Goal: Book appointment/travel/reservation

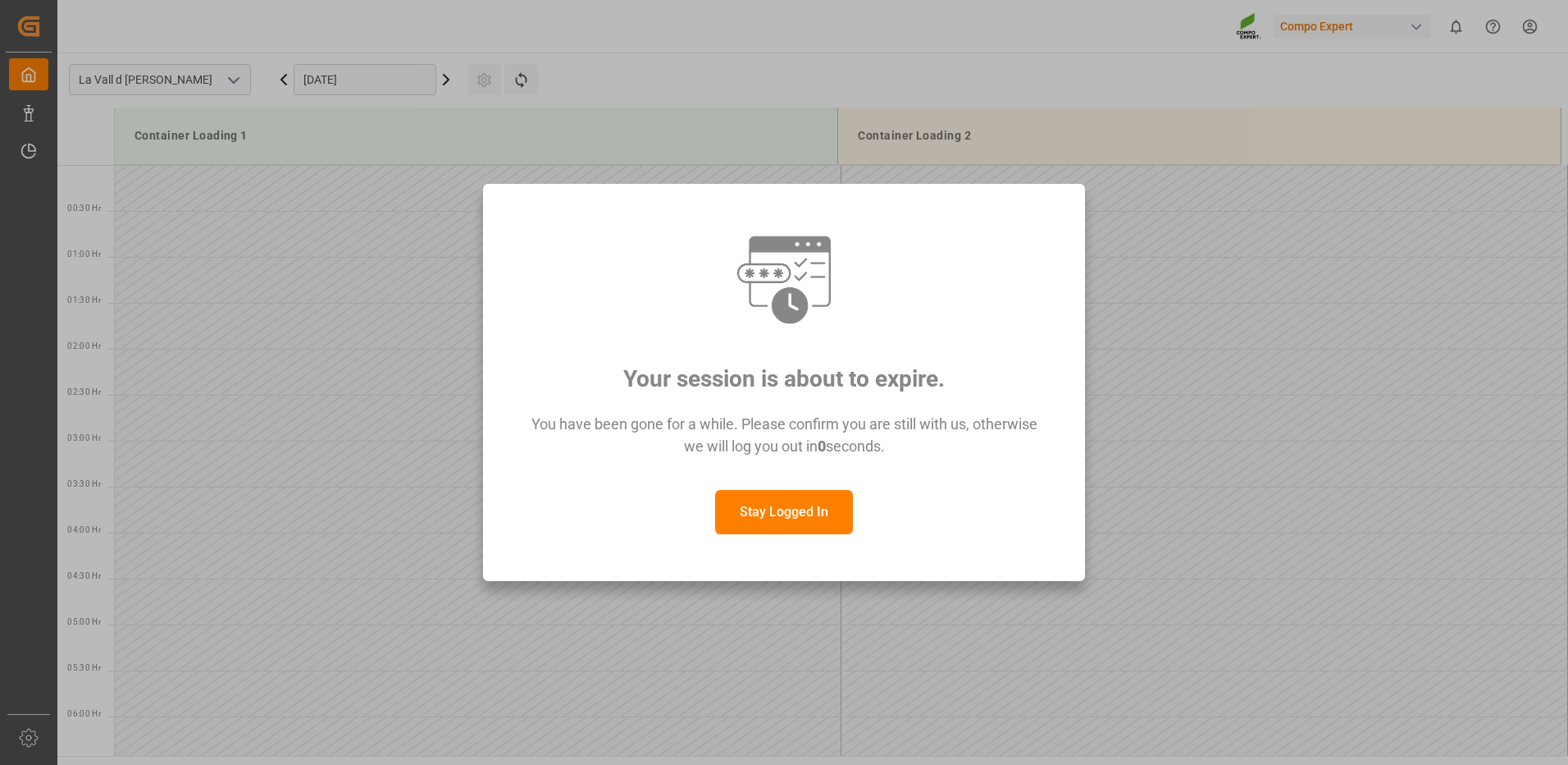
scroll to position [656, 0]
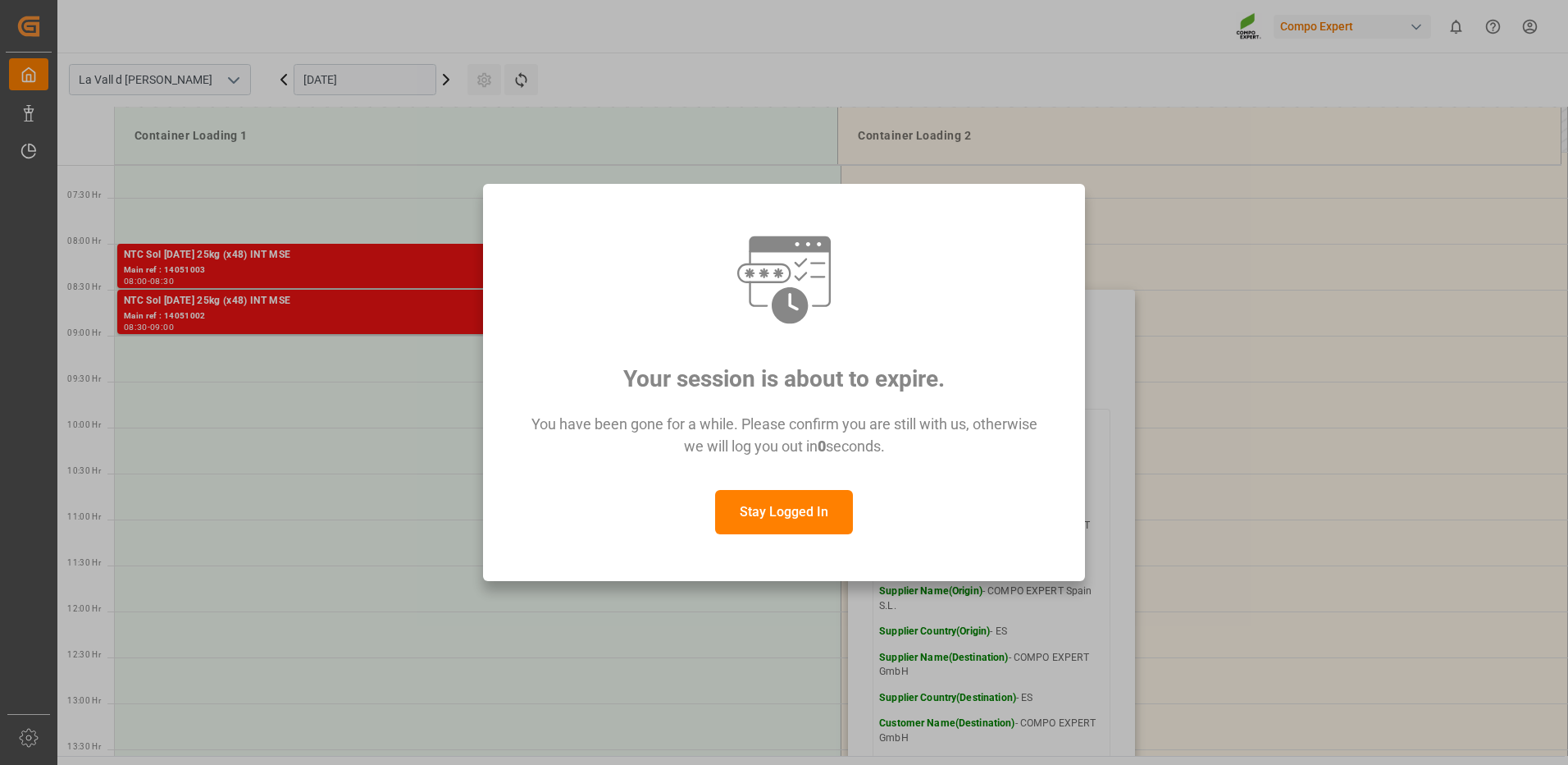
click at [771, 511] on button "Stay Logged In" at bounding box center [784, 511] width 138 height 44
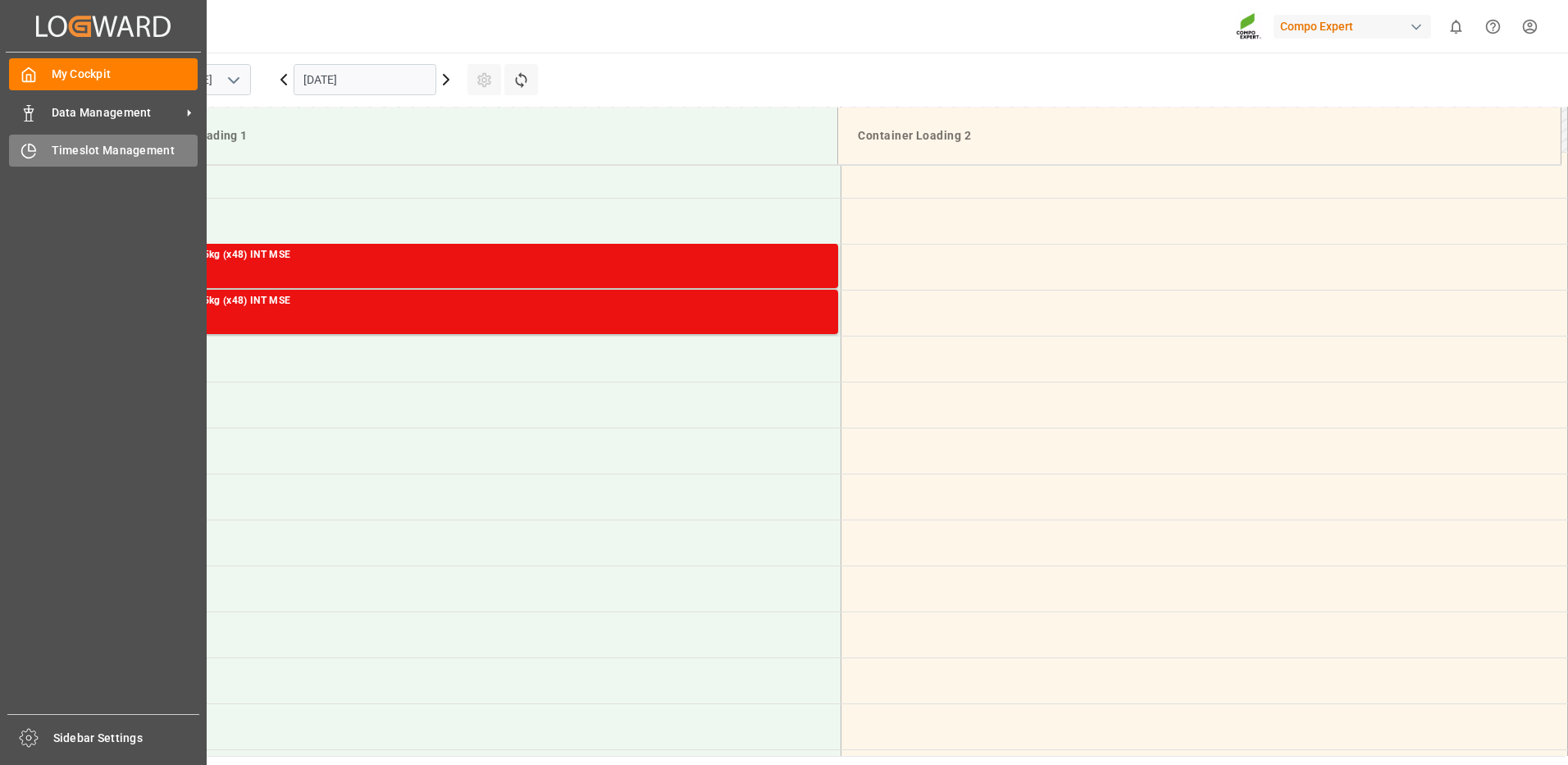
click at [32, 148] on icon at bounding box center [29, 151] width 17 height 17
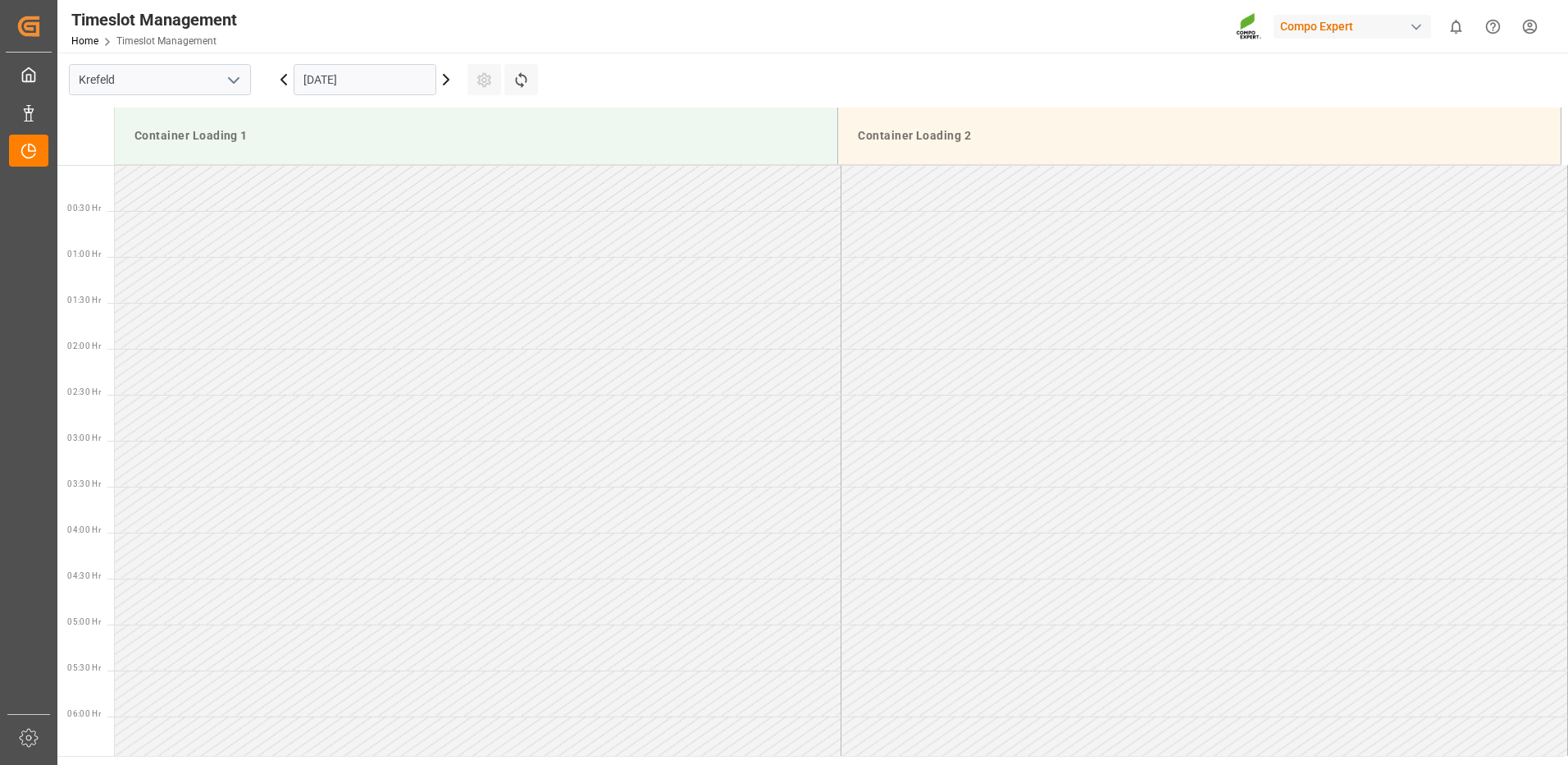
click at [363, 87] on input "[DATE]" at bounding box center [364, 80] width 142 height 31
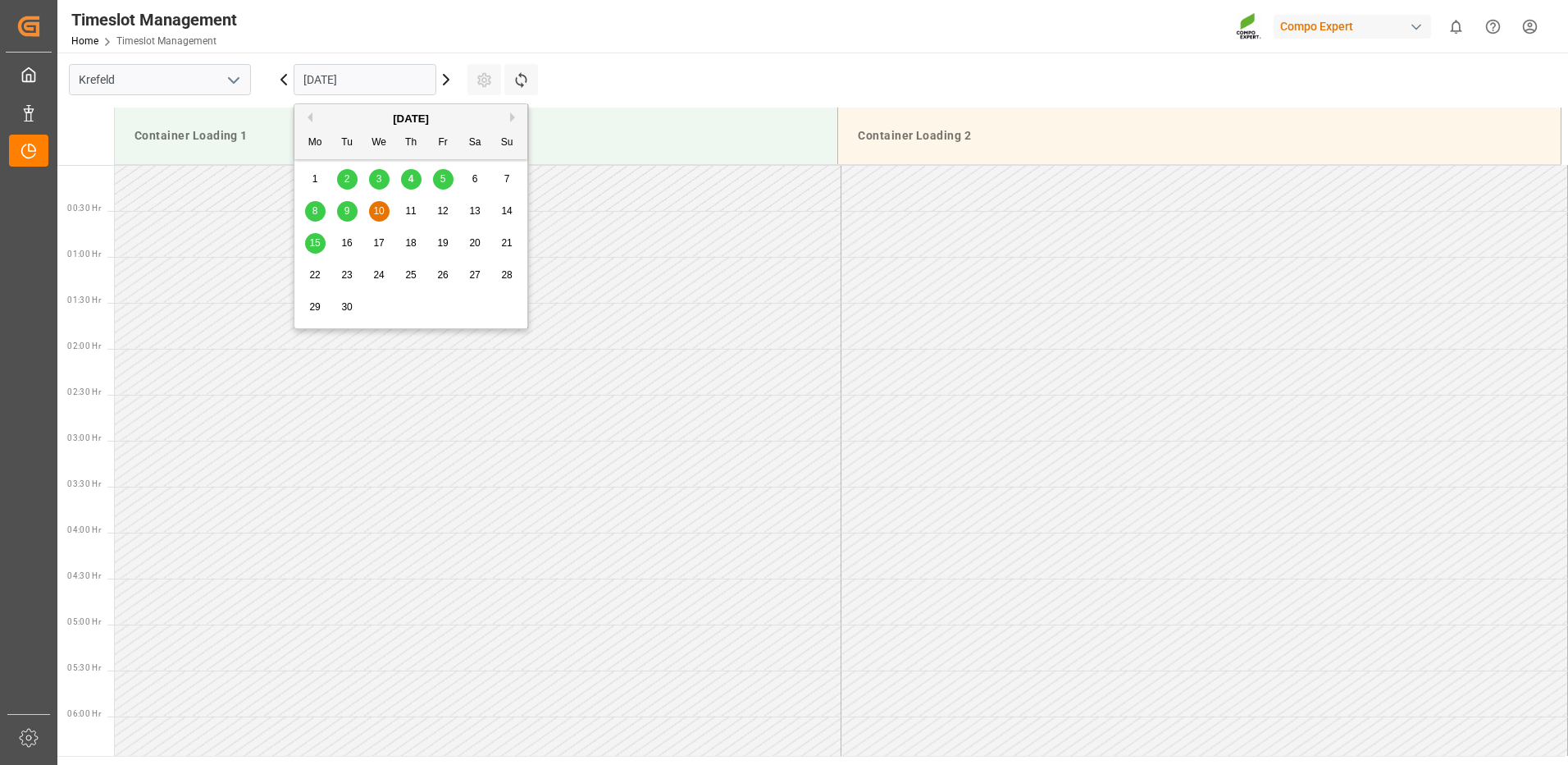
click at [441, 183] on span "5" at bounding box center [443, 179] width 6 height 12
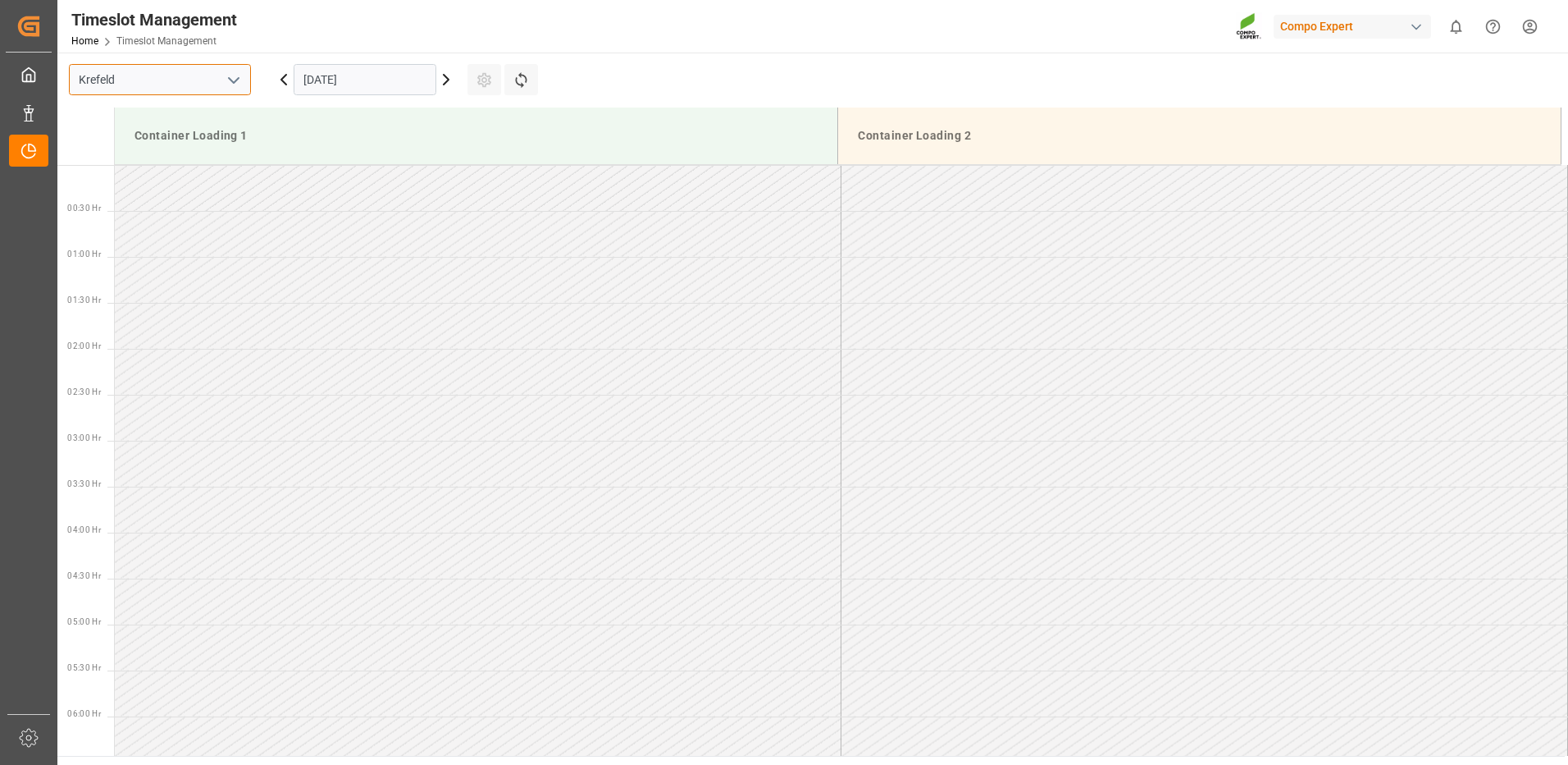
click at [159, 83] on input "Krefeld" at bounding box center [160, 80] width 182 height 31
click at [221, 85] on button "open menu" at bounding box center [233, 80] width 25 height 26
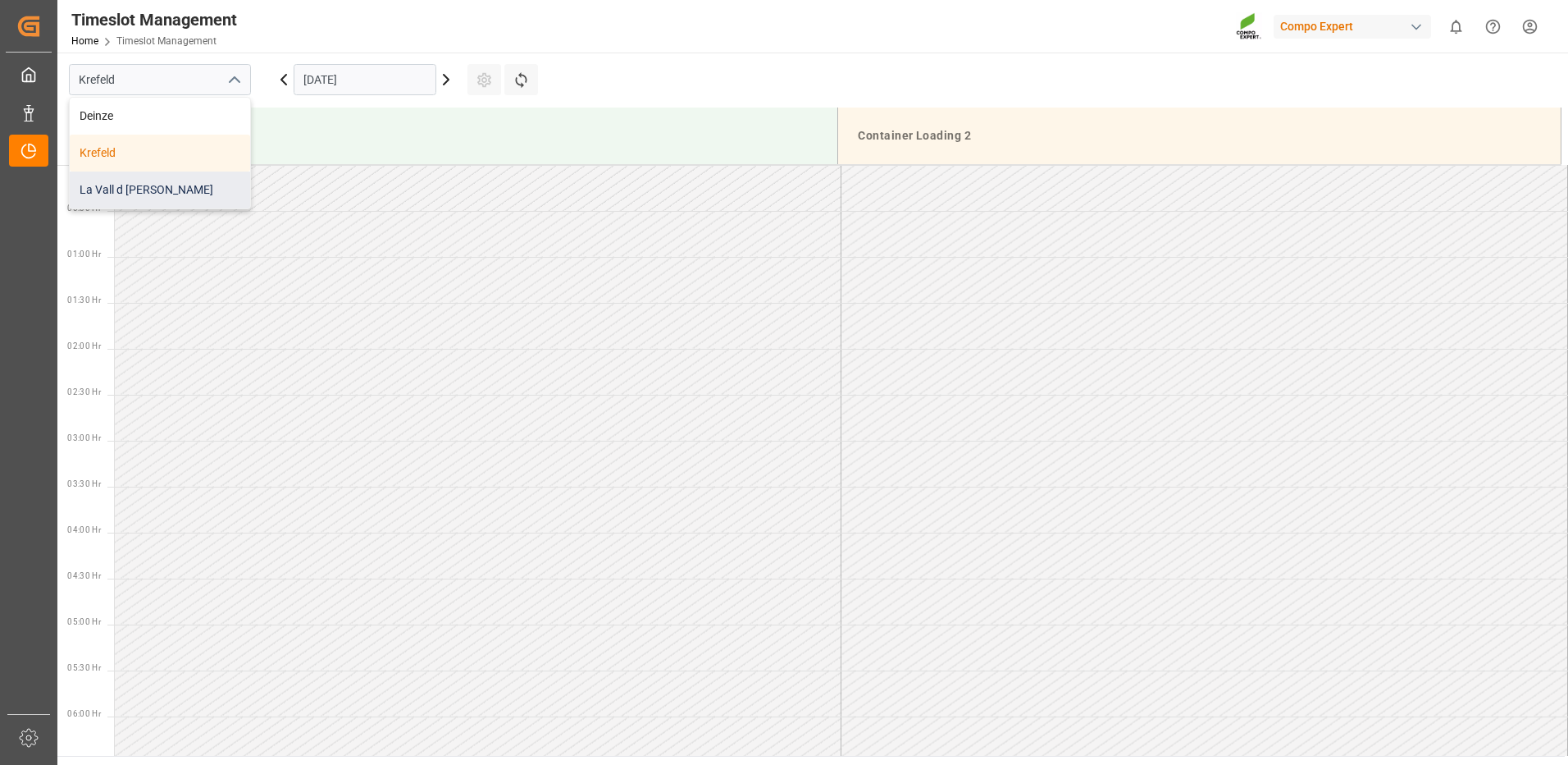
click at [142, 195] on div "La Vall d [PERSON_NAME]" at bounding box center [160, 190] width 181 height 37
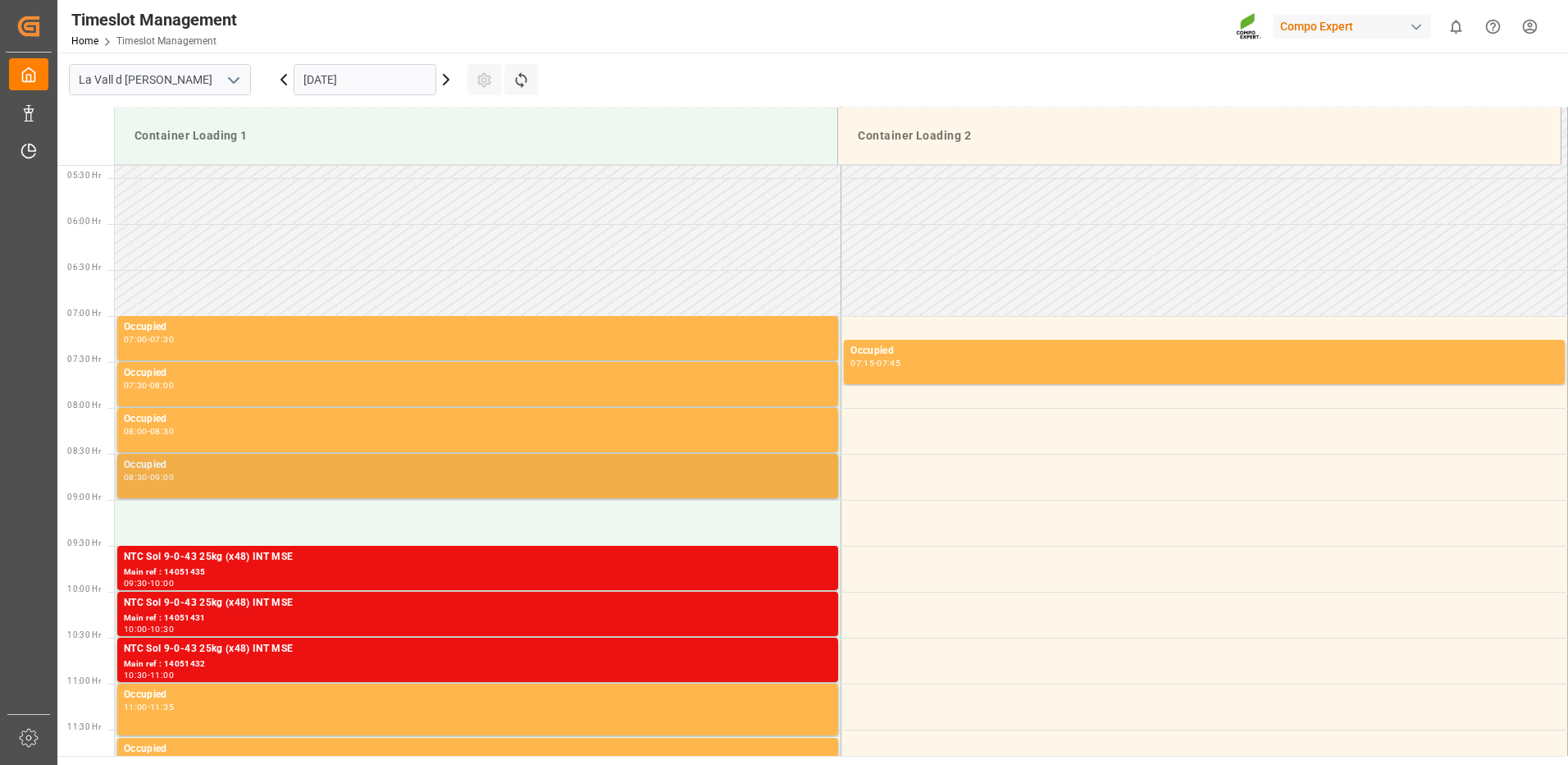
scroll to position [574, 0]
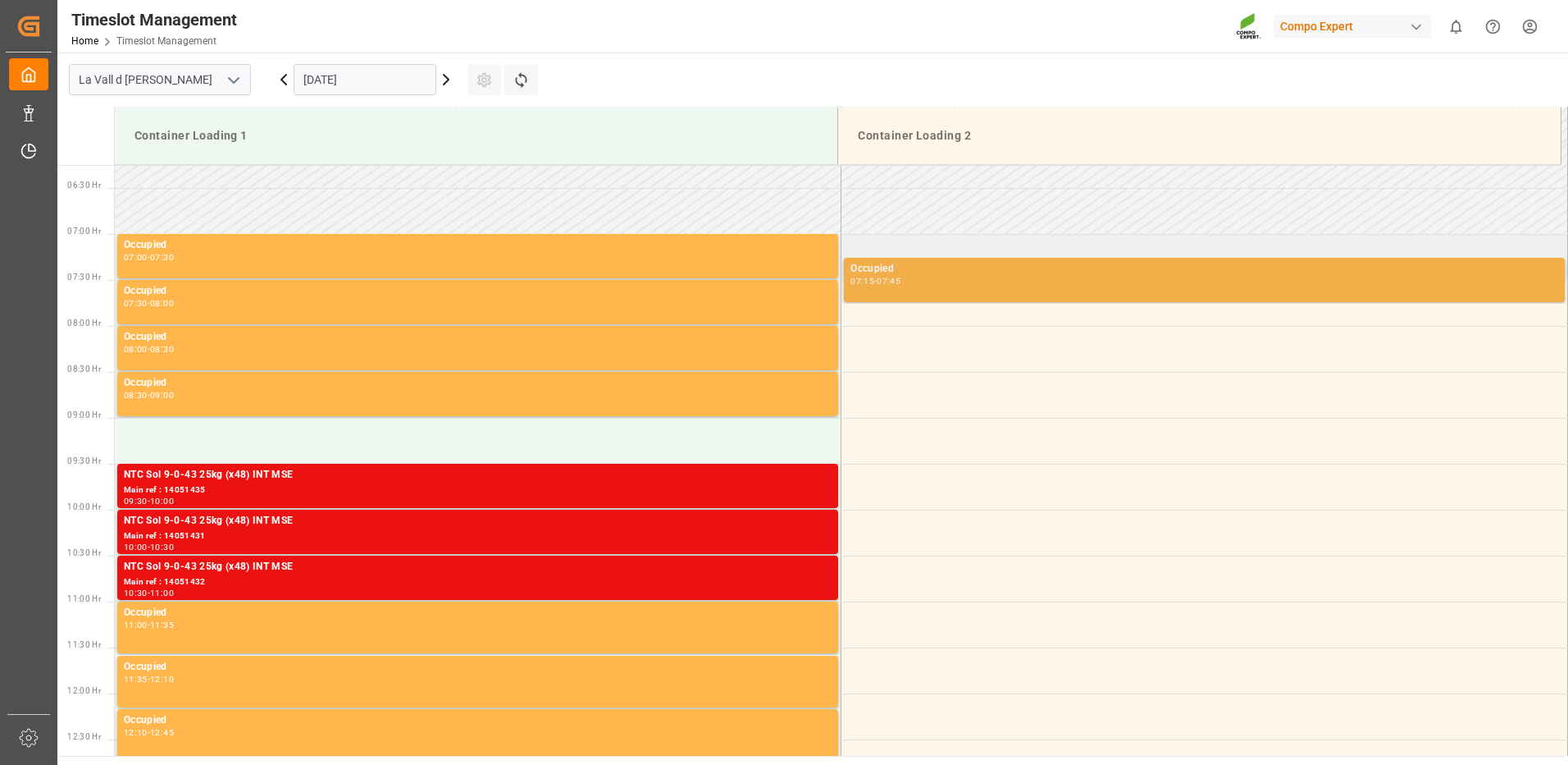
click at [914, 279] on div "07:15 - 07:45" at bounding box center [1204, 282] width 707 height 9
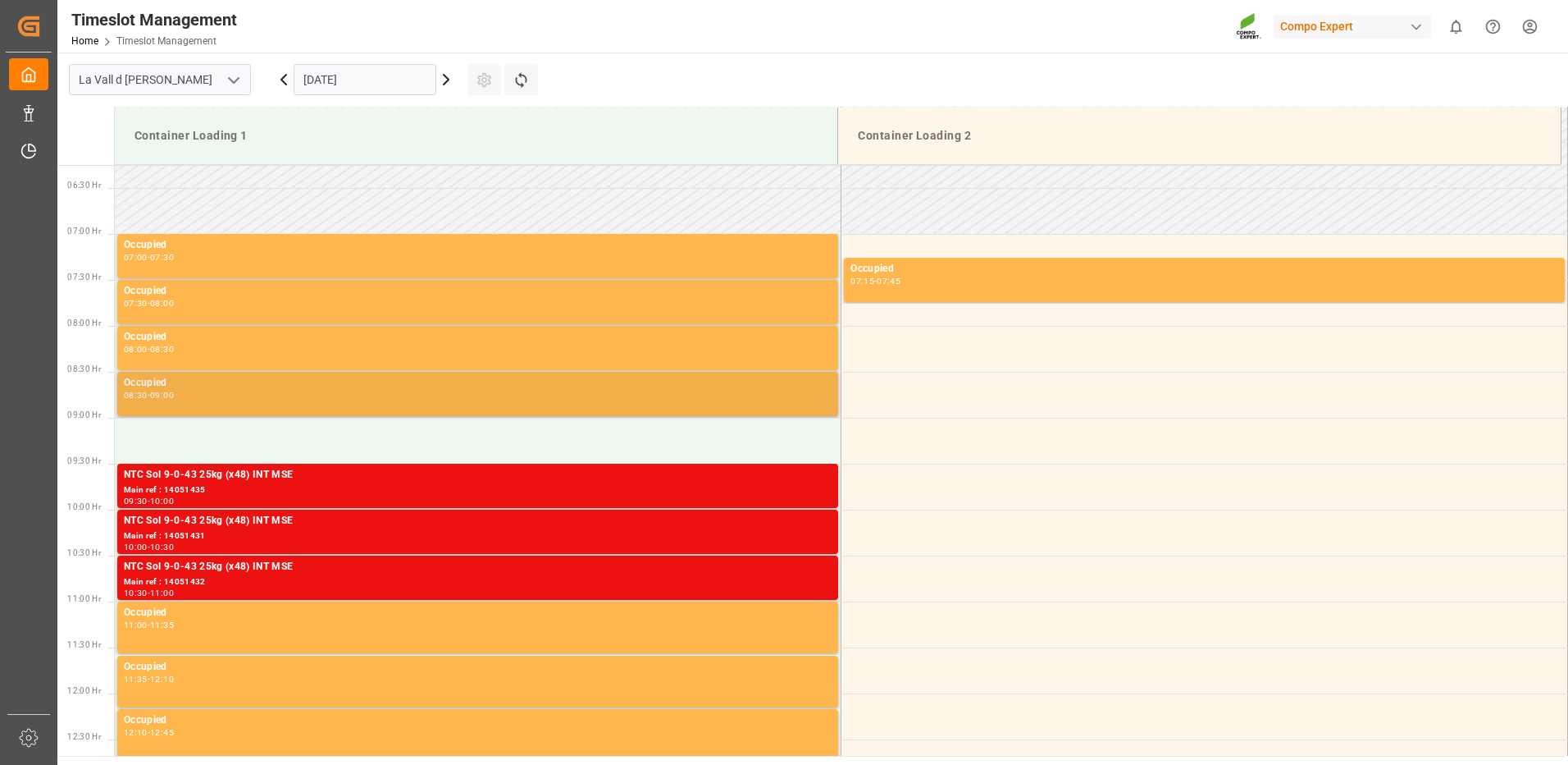
click at [614, 405] on div "Occupied 08:30 - 09:00" at bounding box center [477, 394] width 707 height 38
